Goal: Transaction & Acquisition: Book appointment/travel/reservation

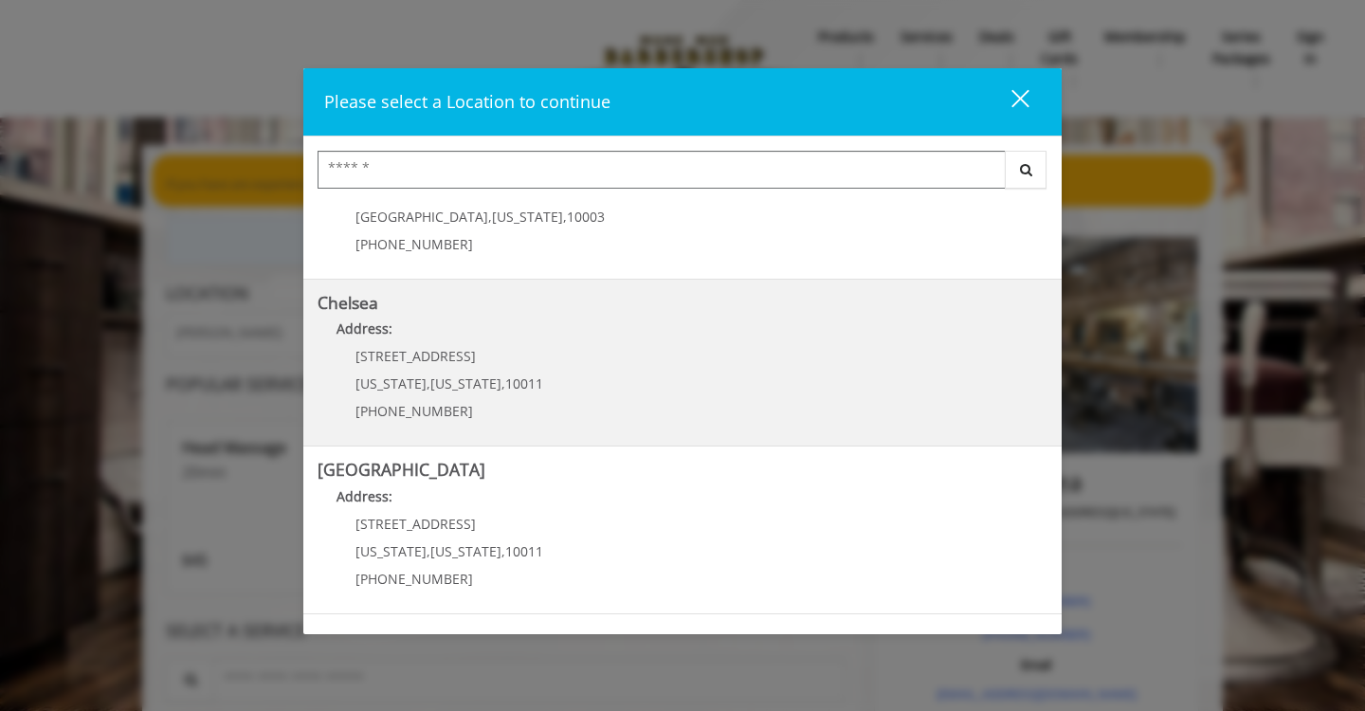
scroll to position [102, 0]
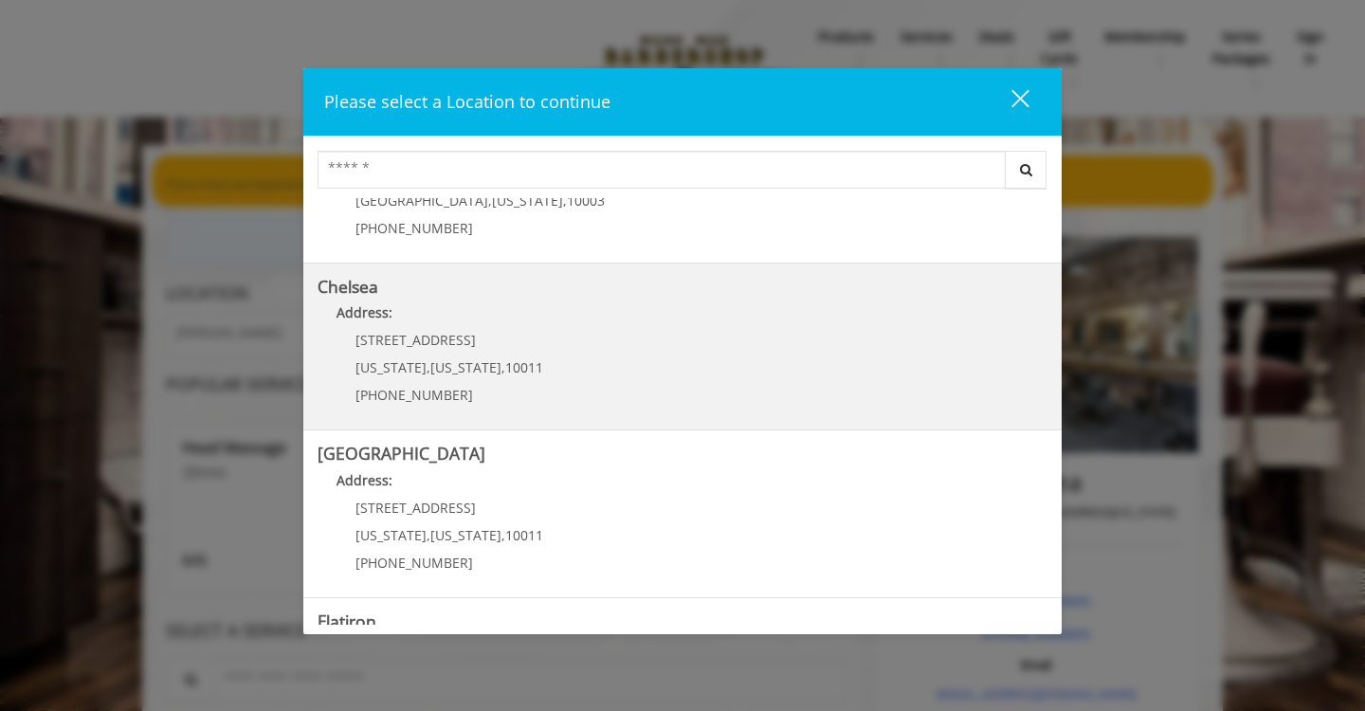
click at [534, 347] on div "[STREET_ADDRESS][US_STATE][US_STATE] (917) 639-3902" at bounding box center [435, 374] width 235 height 82
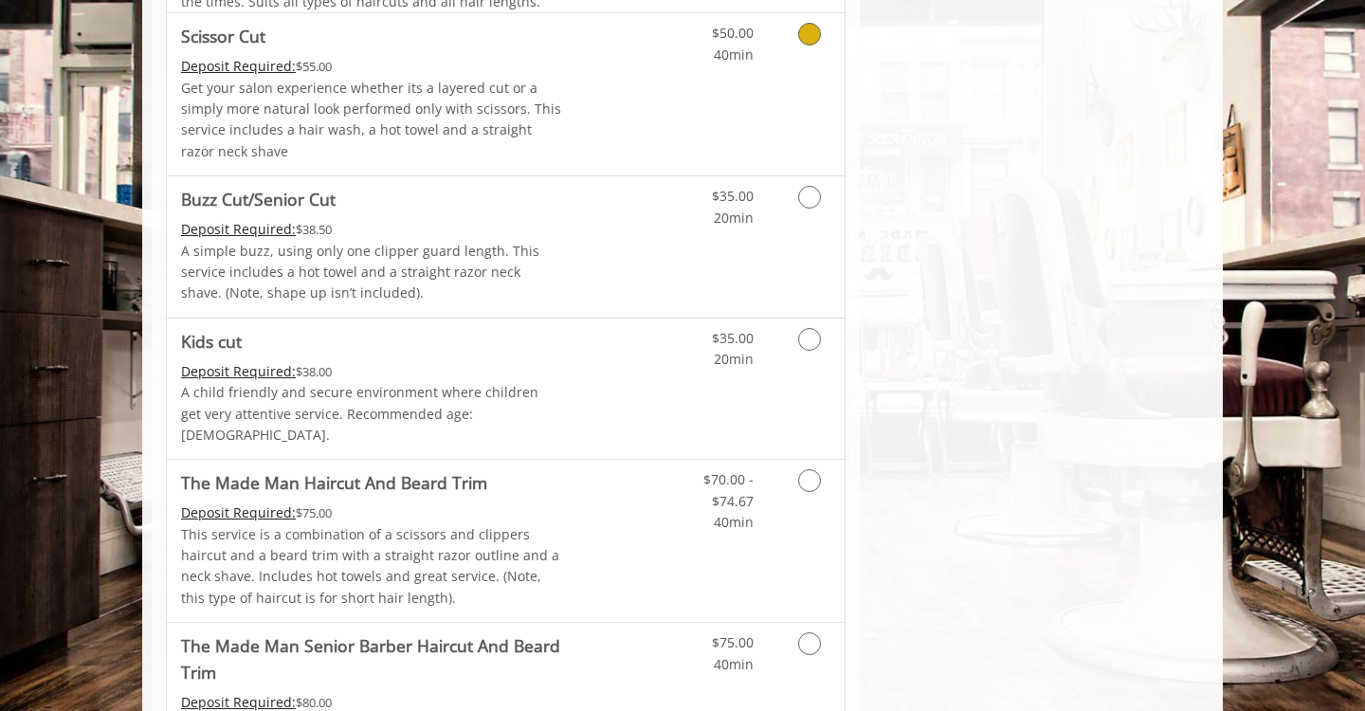
scroll to position [1237, 0]
click at [807, 471] on icon "Grooming services" at bounding box center [809, 482] width 23 height 23
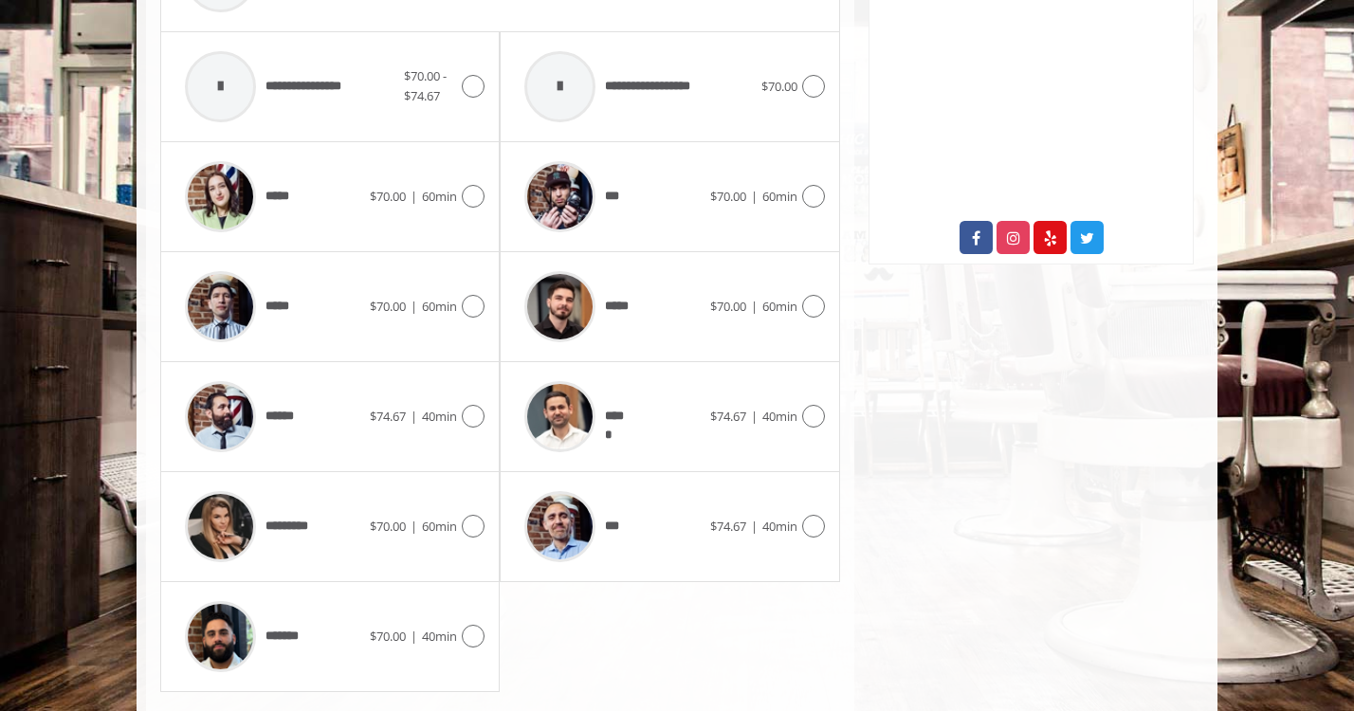
scroll to position [921, 0]
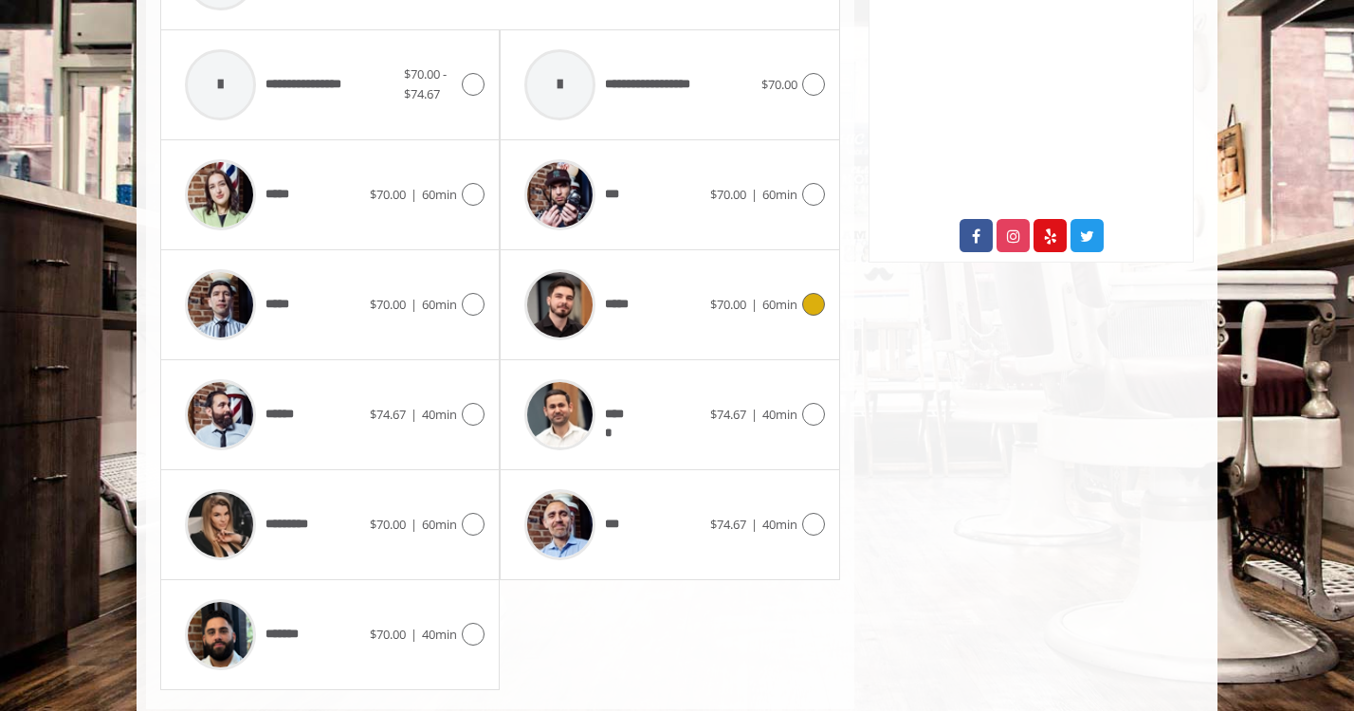
click at [812, 301] on icon at bounding box center [813, 304] width 23 height 23
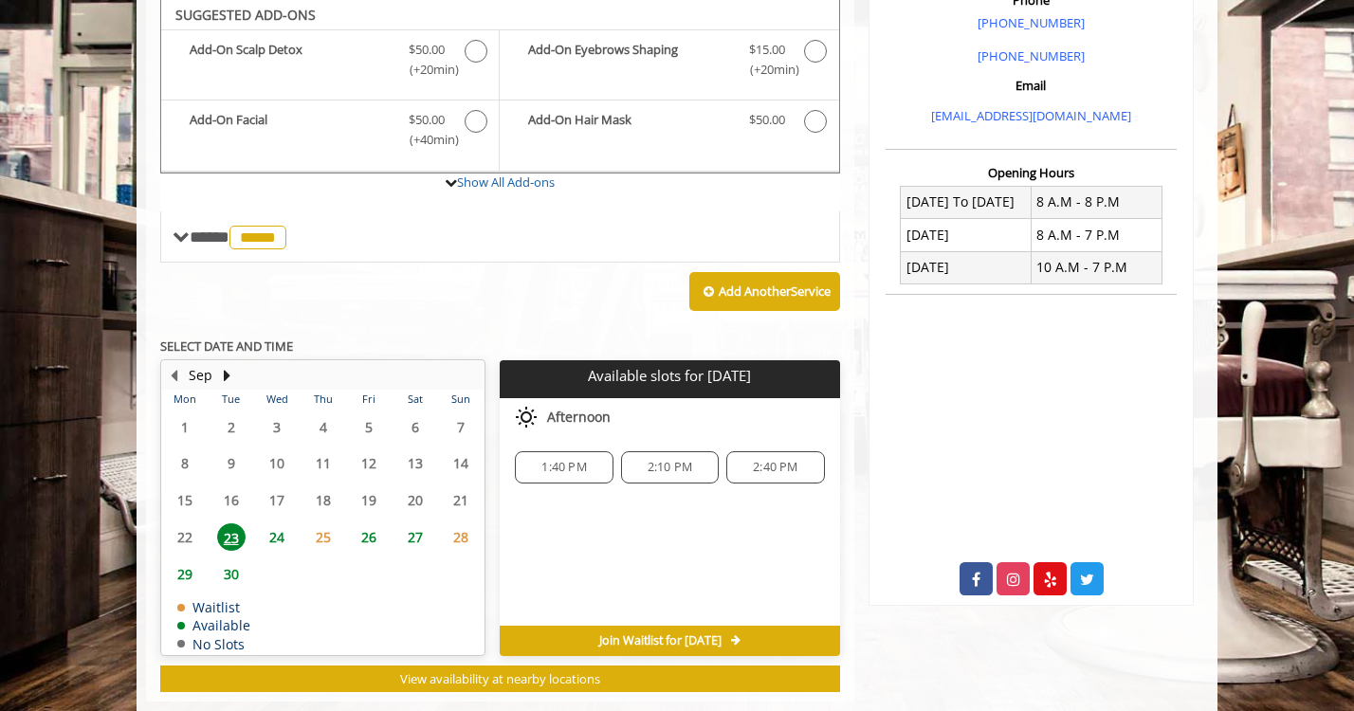
scroll to position [576, 0]
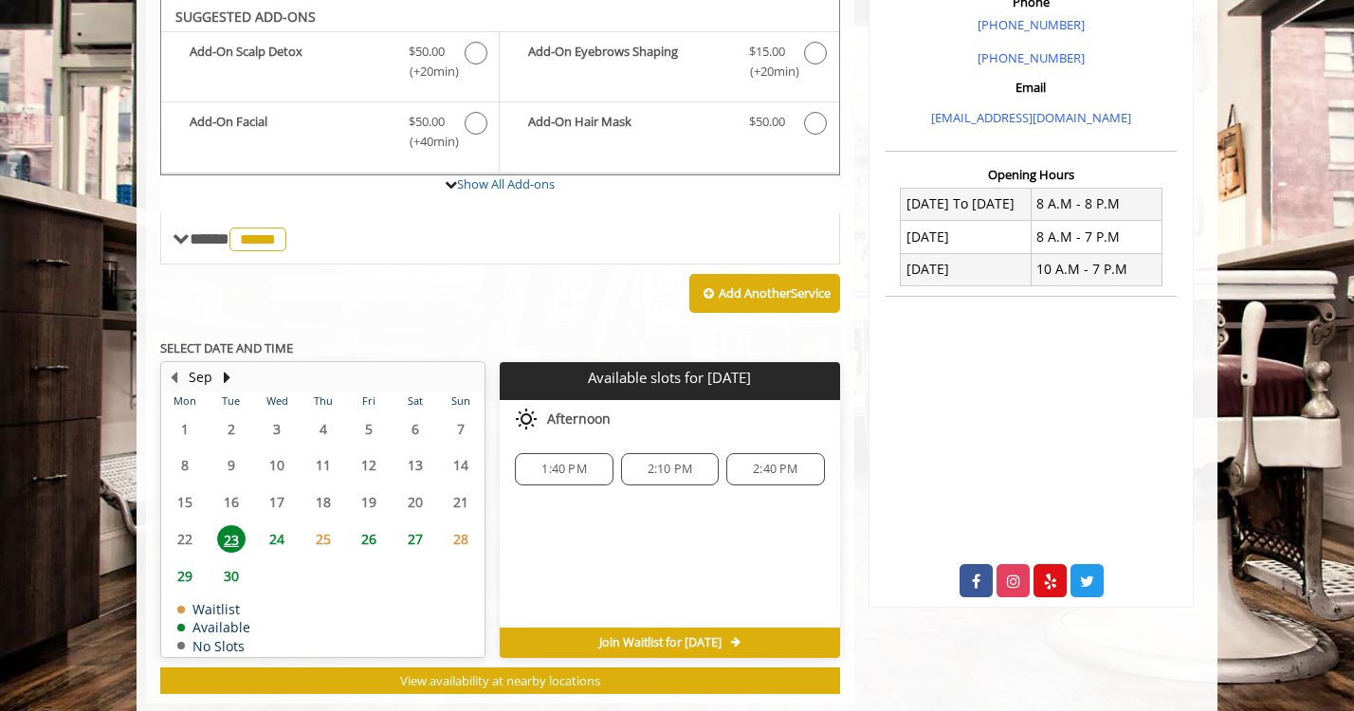
click at [326, 536] on span "25" at bounding box center [323, 538] width 28 height 27
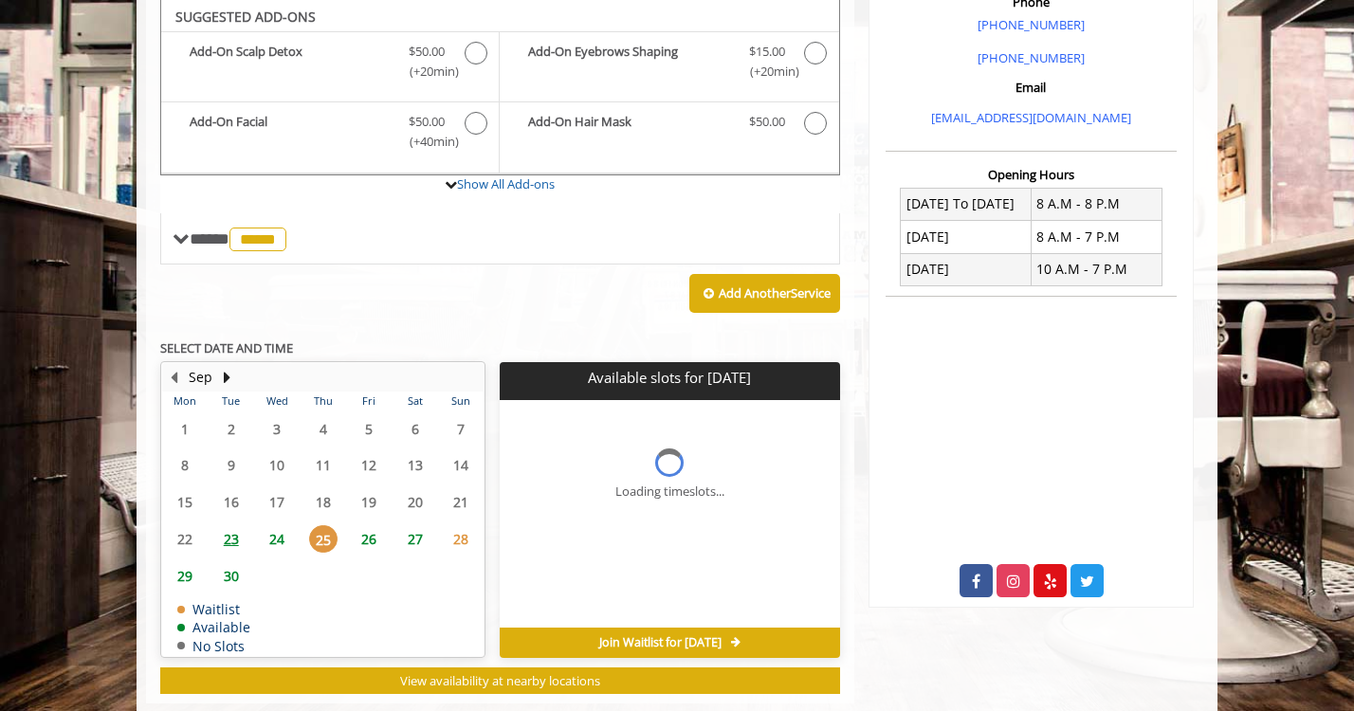
scroll to position [615, 0]
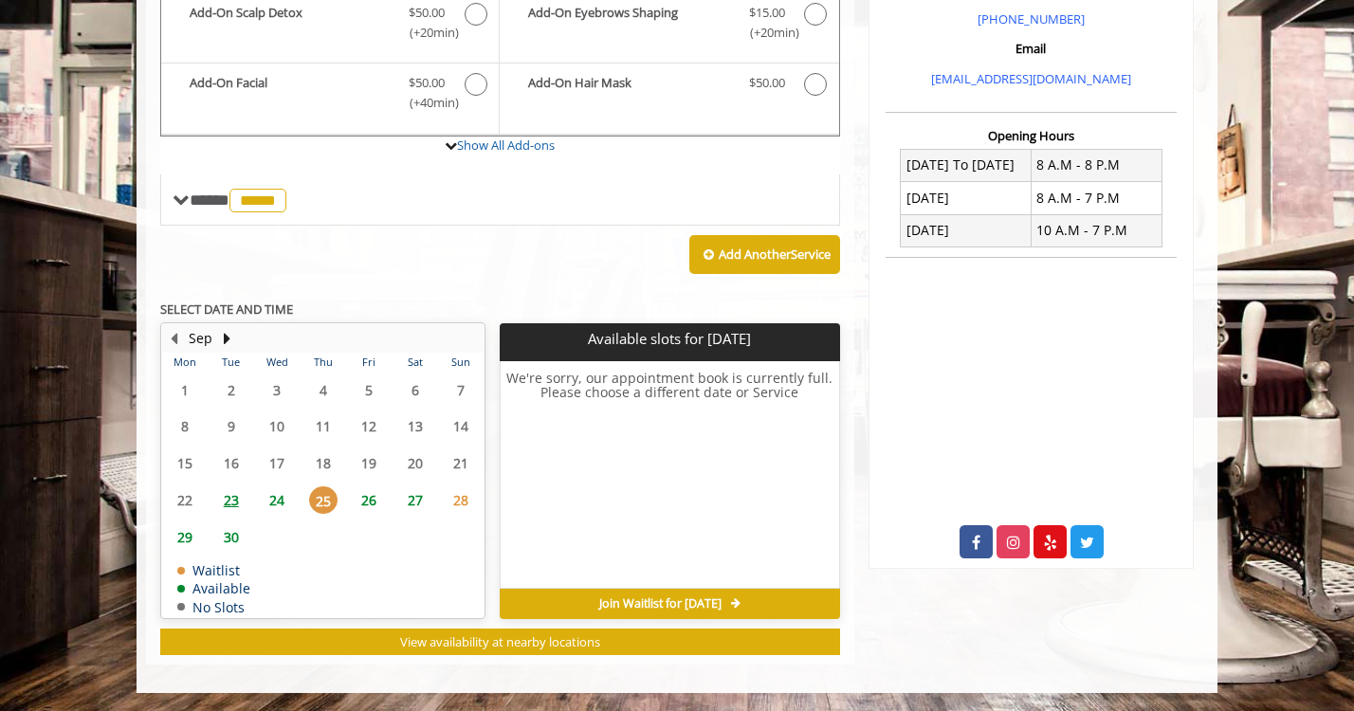
click at [372, 497] on span "26" at bounding box center [368, 499] width 28 height 27
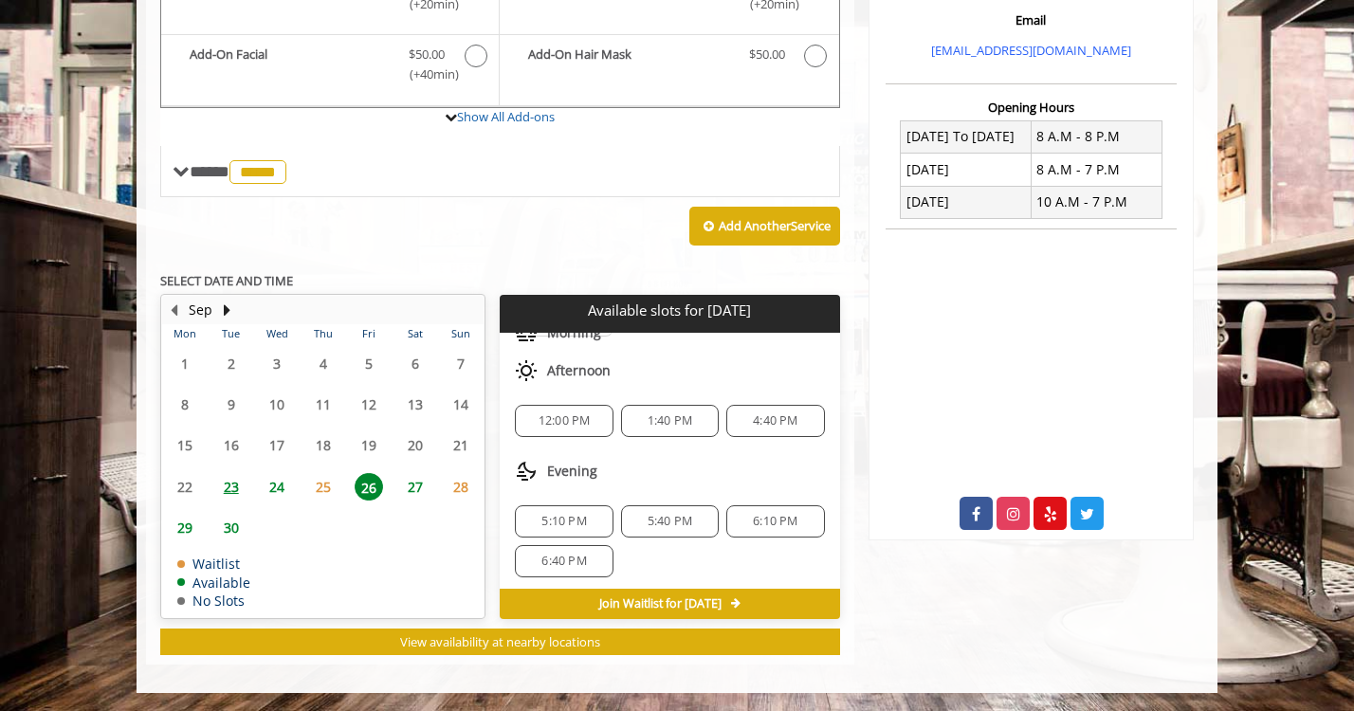
scroll to position [165, 0]
